Goal: Task Accomplishment & Management: Manage account settings

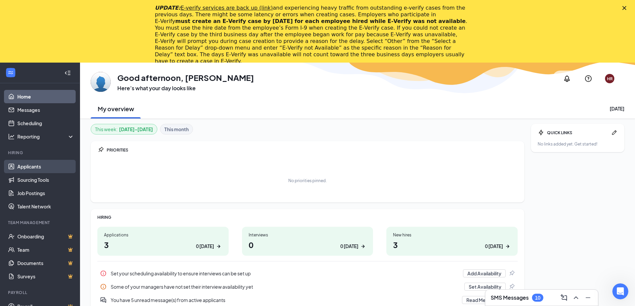
click at [38, 166] on link "Applicants" at bounding box center [45, 166] width 57 height 13
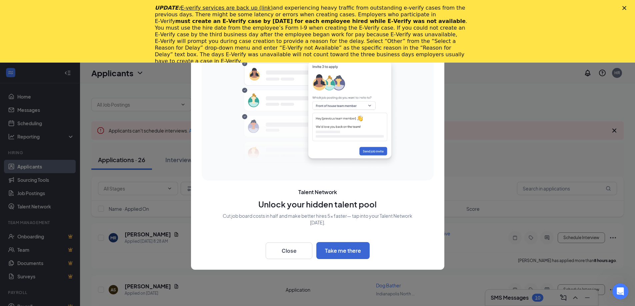
click at [629, 8] on div "Close" at bounding box center [626, 8] width 7 height 4
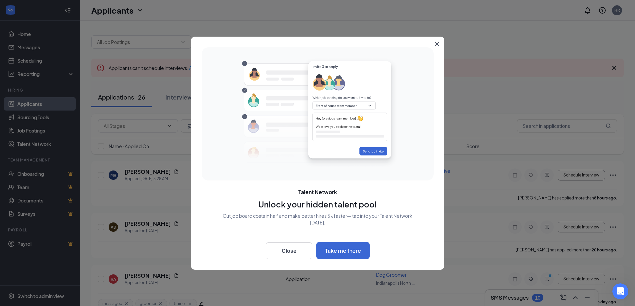
click at [436, 44] on icon "Close" at bounding box center [437, 44] width 4 height 4
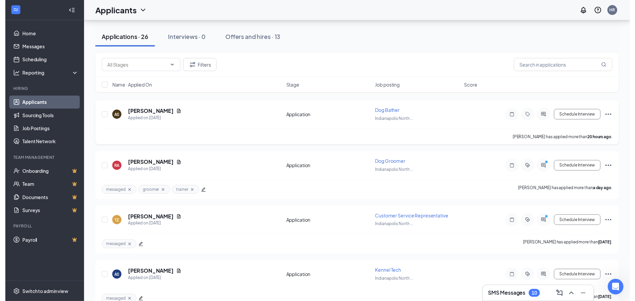
scroll to position [167, 0]
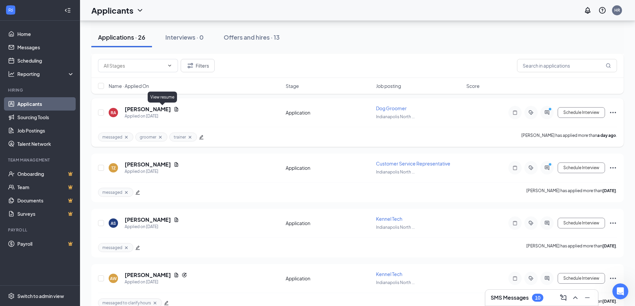
click at [174, 111] on icon "Document" at bounding box center [176, 109] width 5 height 5
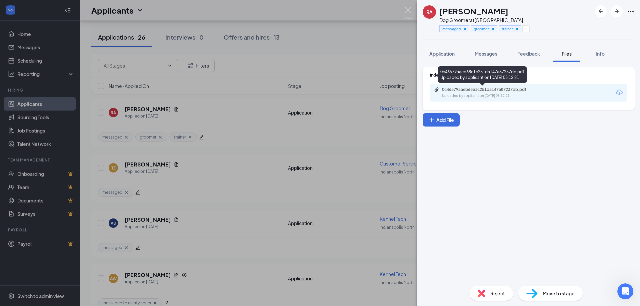
click at [479, 89] on div "0c46579aaeb68e1c251da147a87237db.pdf" at bounding box center [488, 89] width 93 height 5
click at [410, 11] on img at bounding box center [408, 13] width 8 height 13
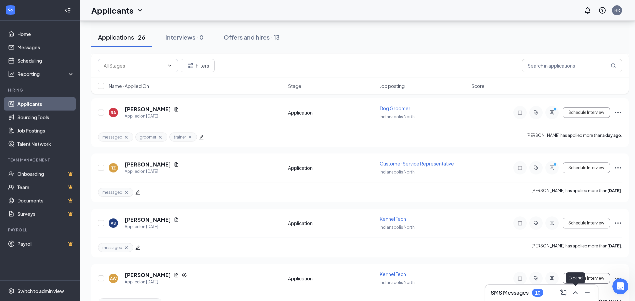
click at [578, 295] on icon "ChevronUp" at bounding box center [576, 293] width 8 height 8
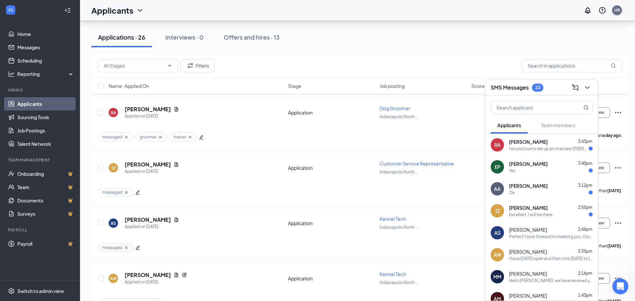
click at [505, 57] on div "Filters" at bounding box center [360, 66] width 538 height 24
click at [588, 88] on icon "ChevronDown" at bounding box center [587, 87] width 4 height 3
